Goal: Task Accomplishment & Management: Use online tool/utility

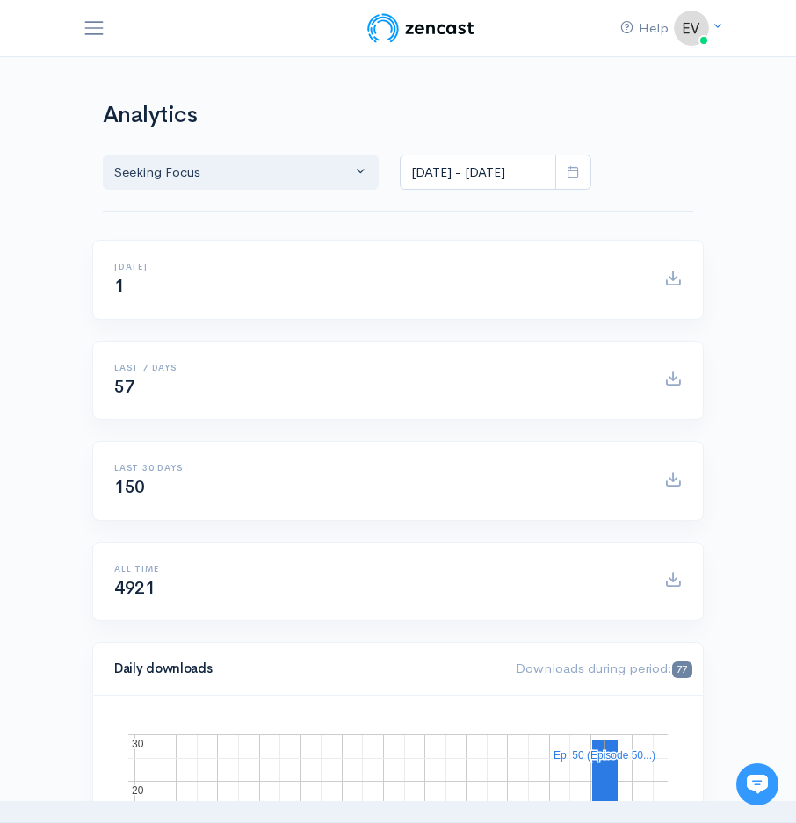
click at [557, 172] on span at bounding box center [573, 173] width 36 height 36
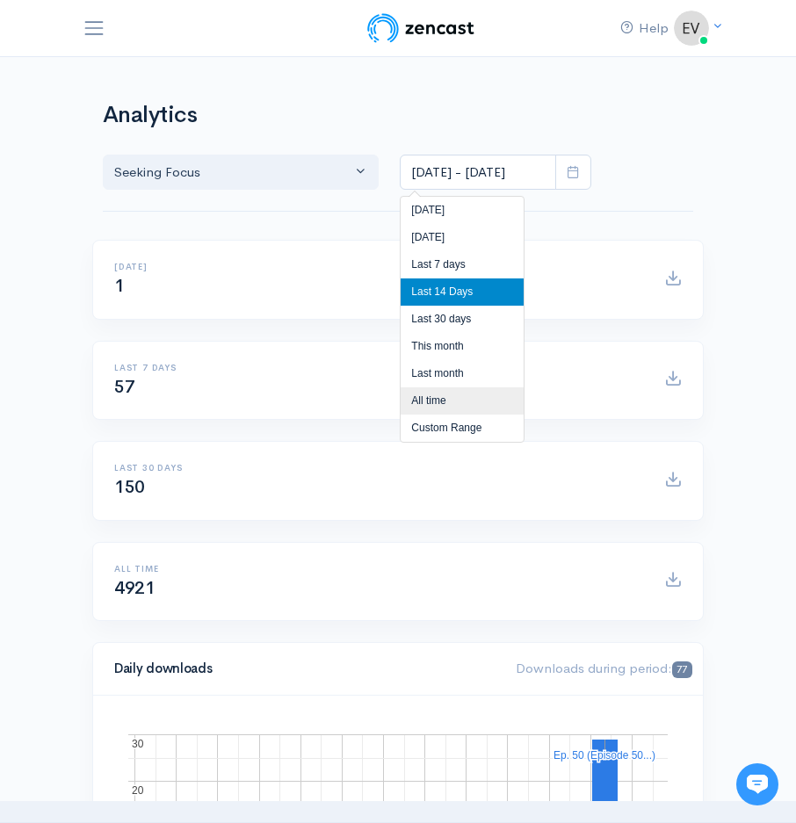
click at [466, 395] on li "All time" at bounding box center [462, 400] width 123 height 27
type input "Jun 21, 2021 - Aug 29, 2025"
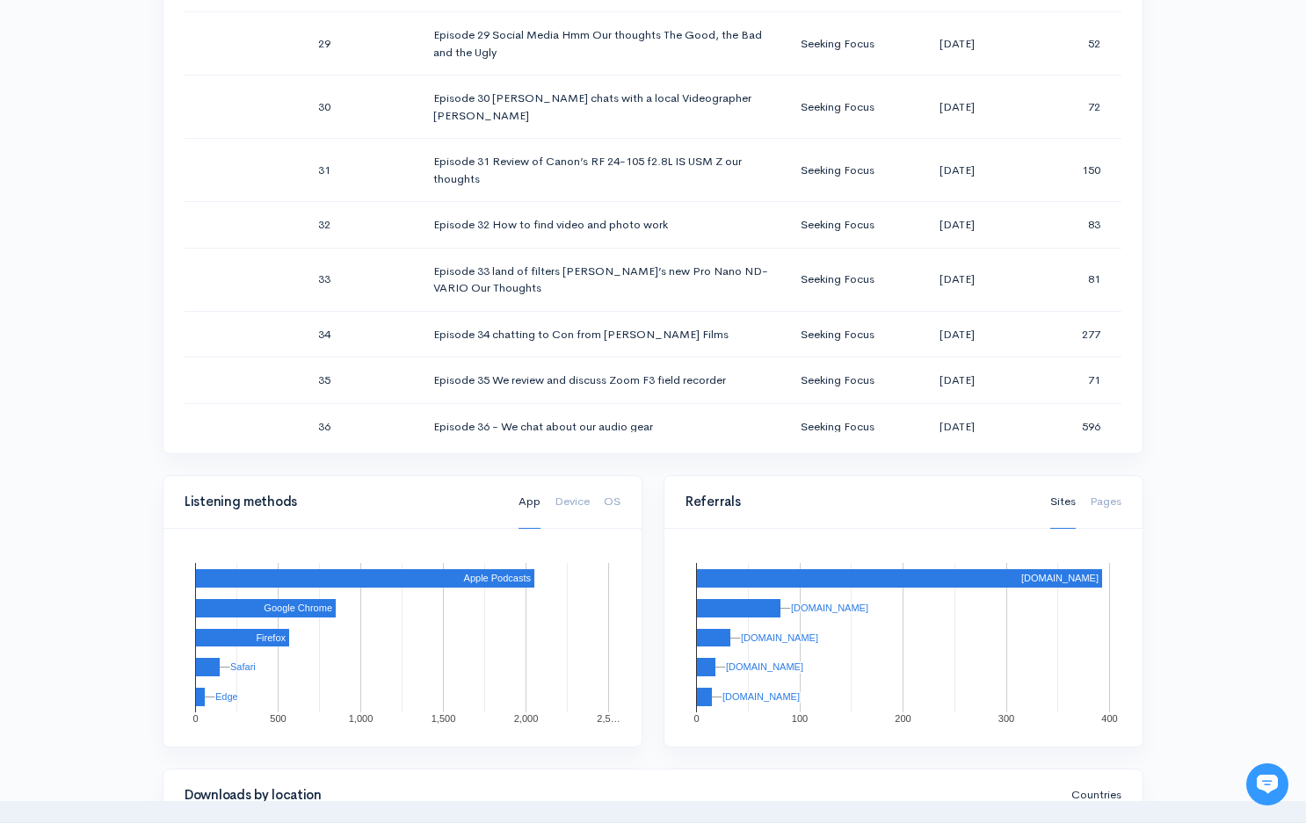
scroll to position [2765, 0]
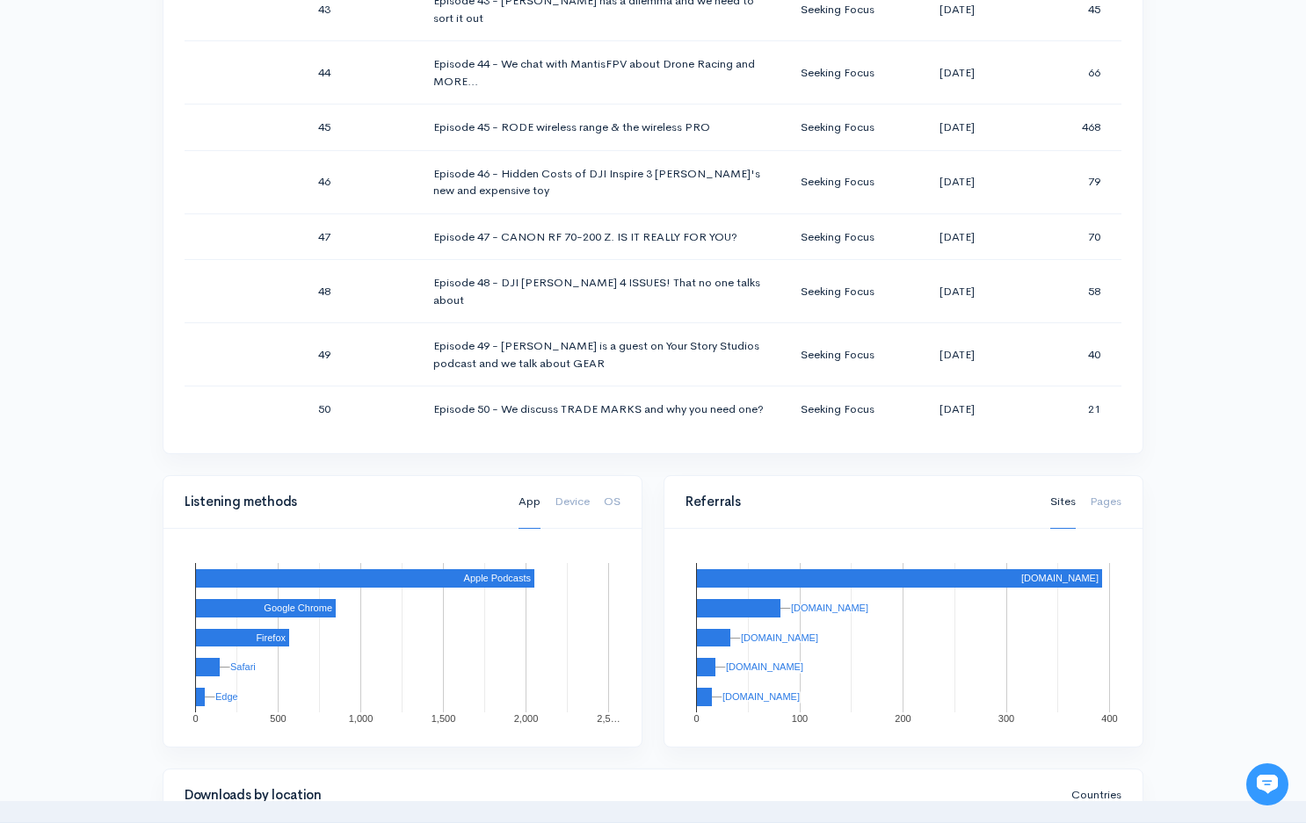
click at [795, 373] on div "Help Notifications View all Your profile Team settings Seeking Focus Current Lo…" at bounding box center [653, 164] width 1306 height 2260
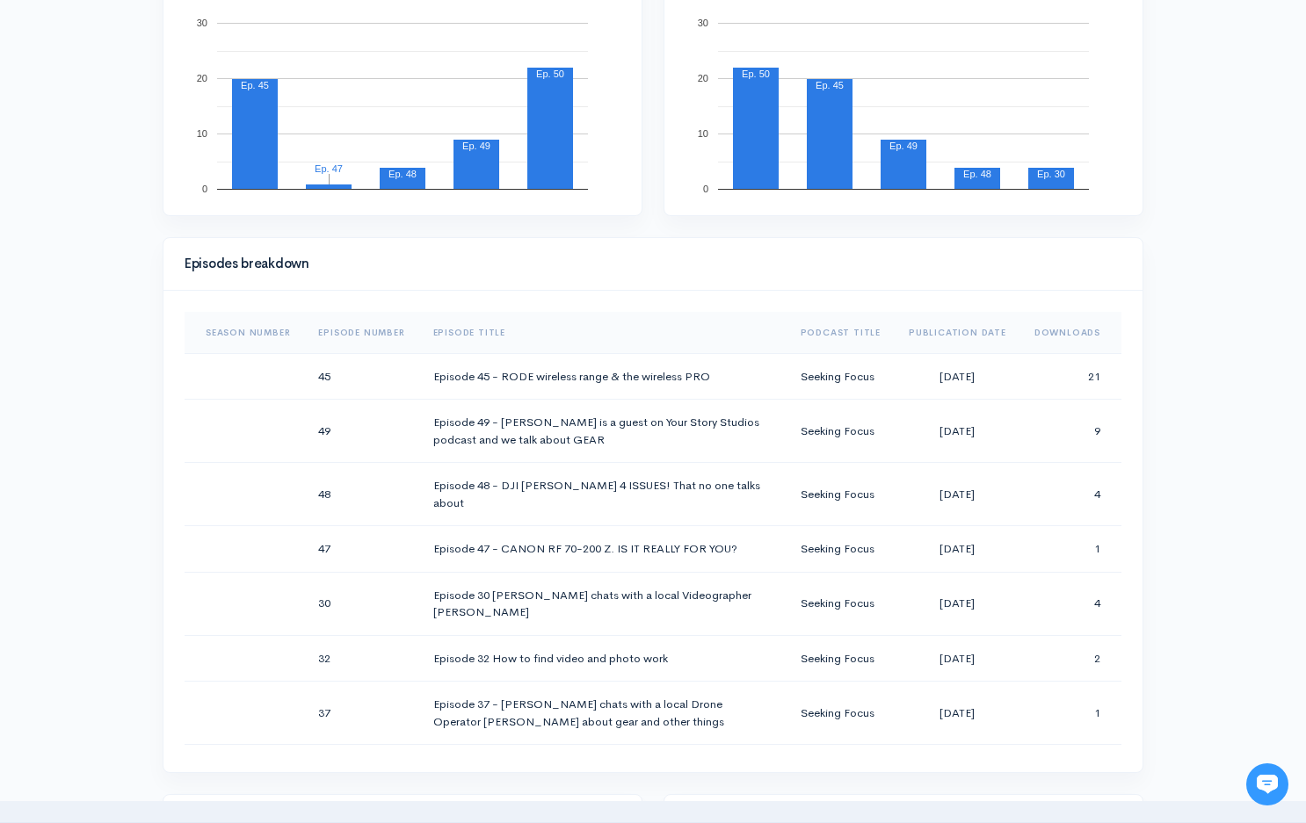
scroll to position [819, 0]
